Goal: Unclear: Browse casually

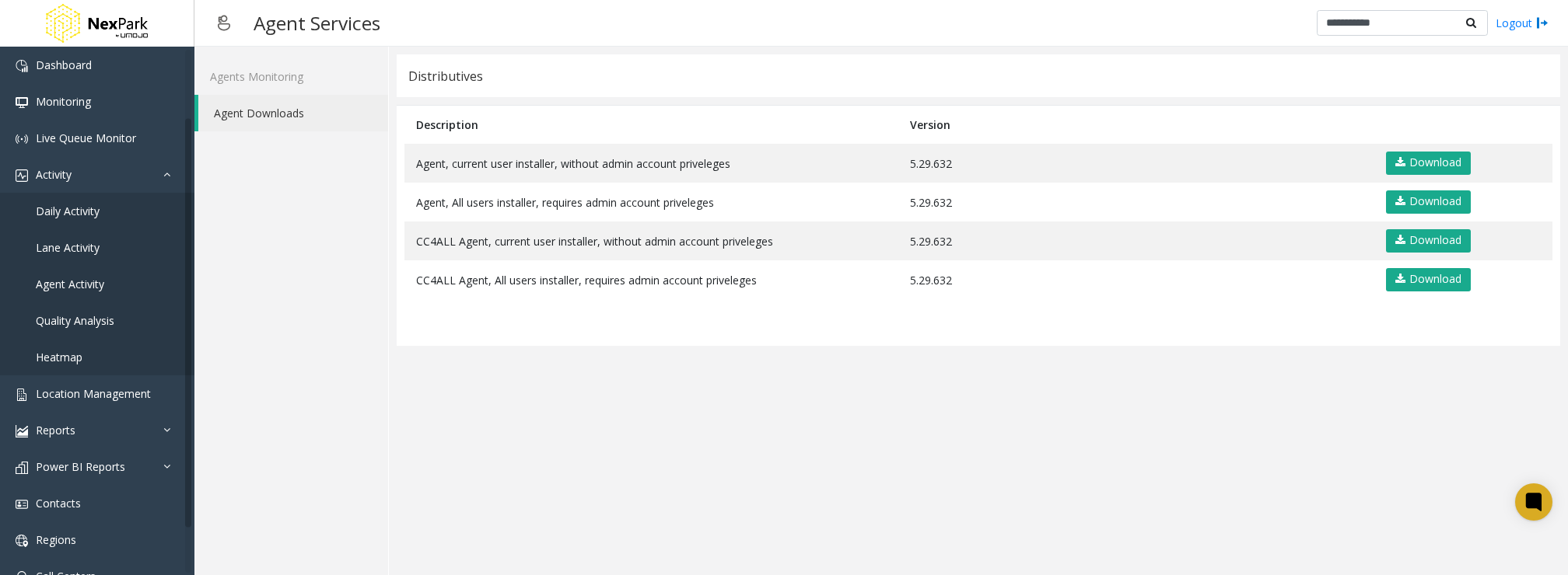
scroll to position [86, 0]
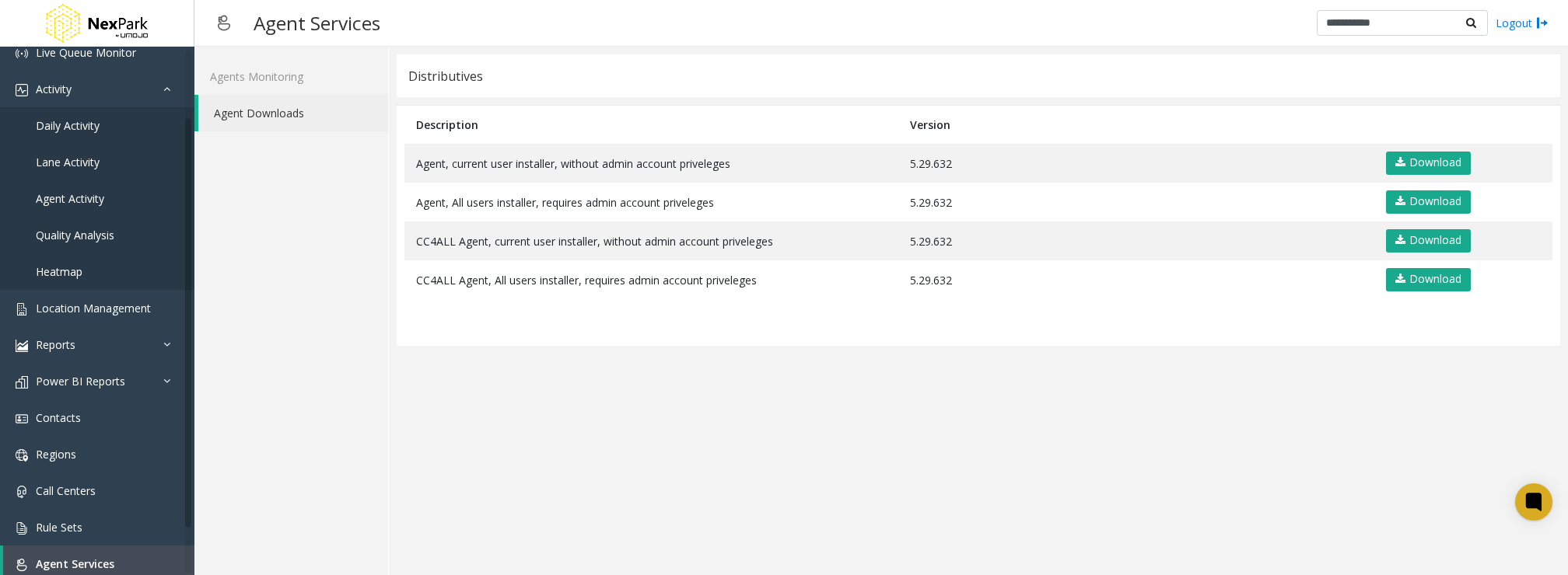
click at [878, 458] on app-distributives "Distributives Description Version Agent, current user installer, without admin …" at bounding box center [978, 311] width 1163 height 513
